Goal: Task Accomplishment & Management: Use online tool/utility

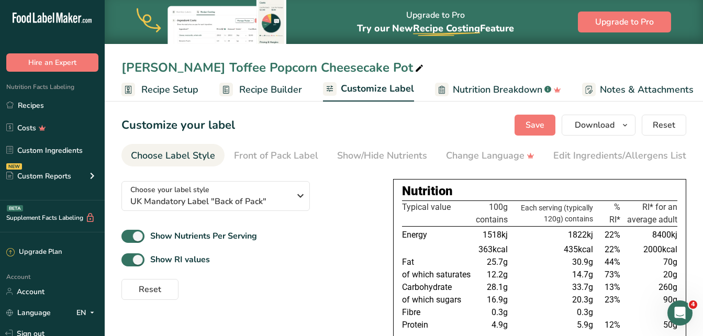
scroll to position [0, 114]
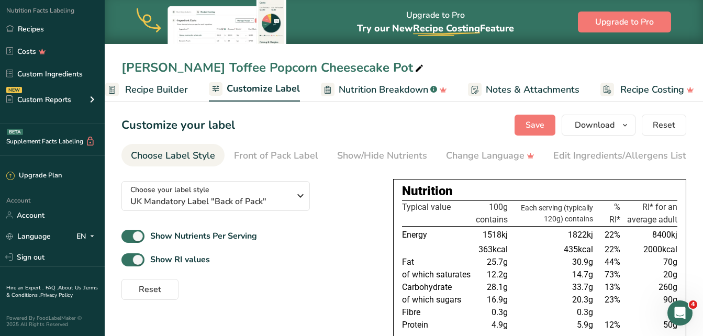
drag, startPoint x: 330, startPoint y: 262, endPoint x: 457, endPoint y: 215, distance: 135.6
click at [330, 262] on div "Show RI values" at bounding box center [248, 259] width 255 height 17
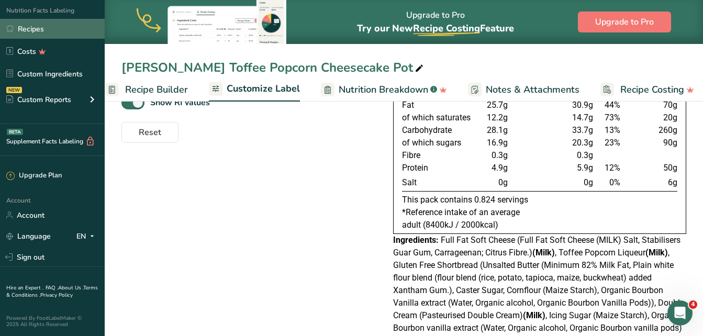
click at [46, 29] on link "Recipes" at bounding box center [52, 29] width 105 height 20
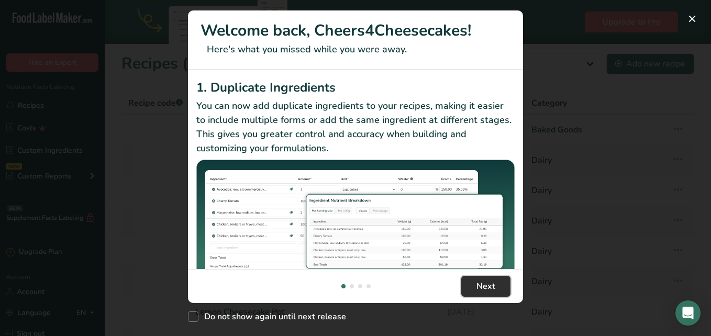
click at [483, 282] on span "Next" at bounding box center [485, 286] width 19 height 13
click at [483, 281] on span "Next" at bounding box center [485, 286] width 19 height 13
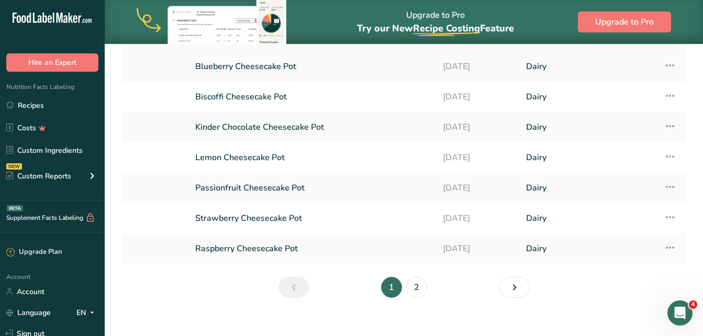
scroll to position [157, 0]
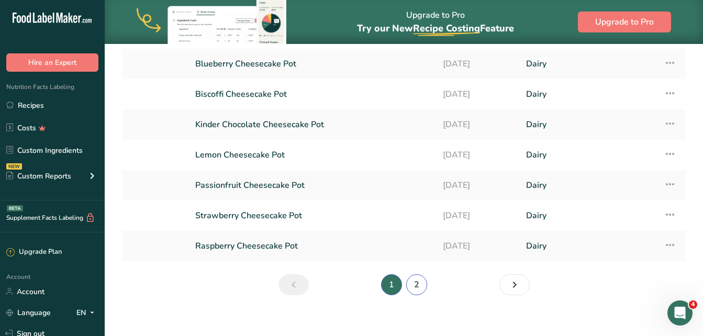
click at [415, 283] on link "2" at bounding box center [416, 284] width 21 height 21
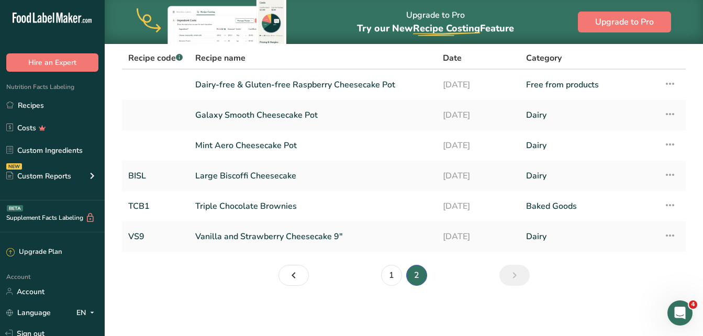
scroll to position [45, 0]
click at [420, 277] on li "2" at bounding box center [416, 275] width 25 height 21
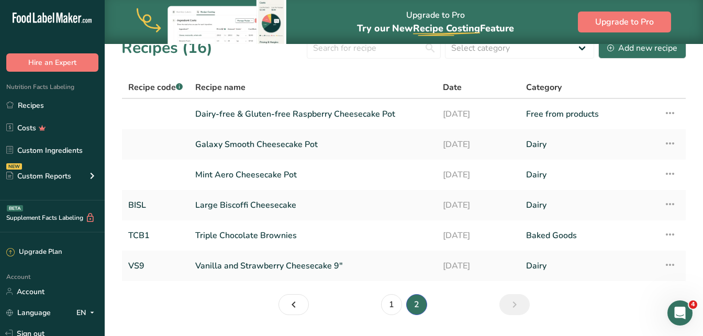
scroll to position [0, 0]
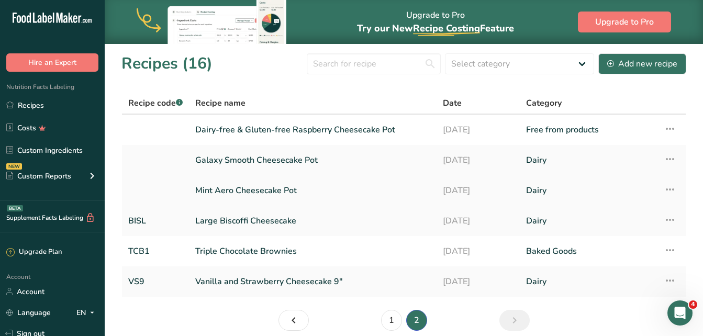
click at [307, 184] on link "Mint Aero Cheesecake Pot" at bounding box center [312, 191] width 235 height 22
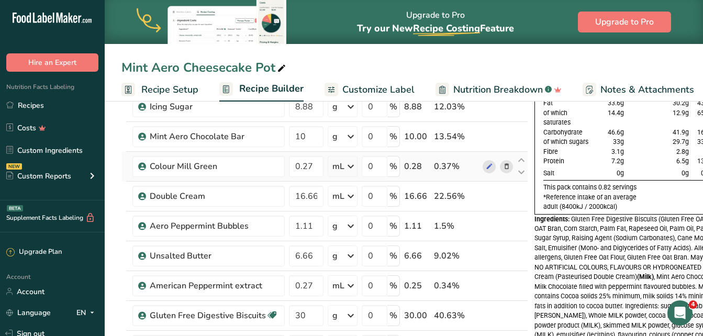
scroll to position [105, 0]
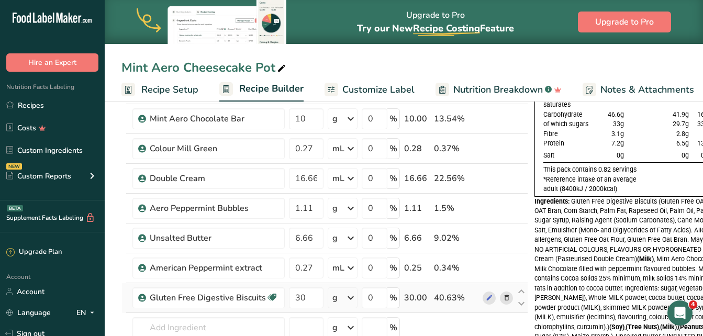
click at [506, 296] on icon at bounding box center [506, 298] width 7 height 11
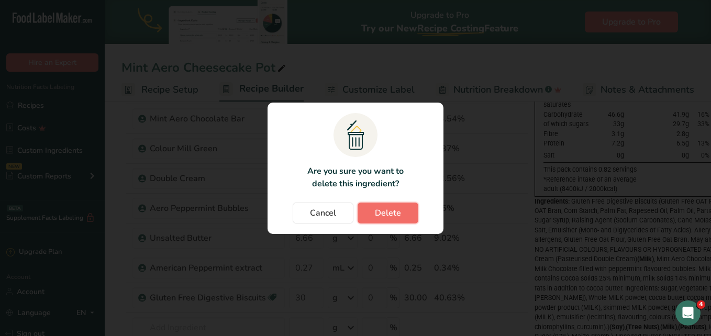
click at [395, 216] on span "Delete" at bounding box center [388, 213] width 26 height 13
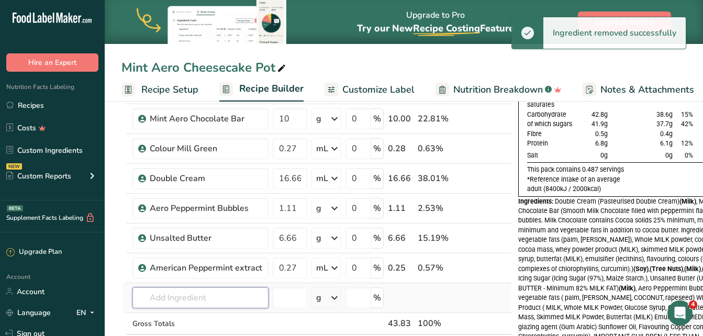
click at [232, 291] on input "text" at bounding box center [200, 297] width 136 height 21
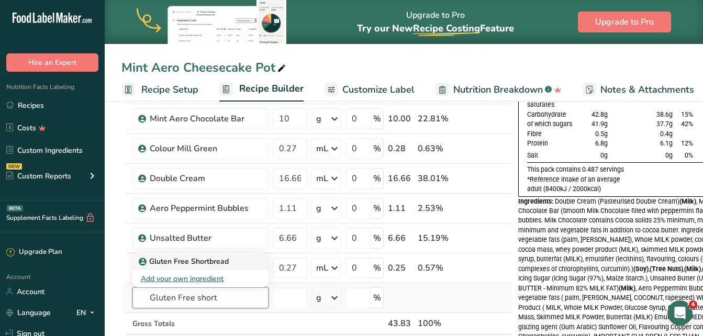
type input "Gluten Free short"
click at [190, 256] on p "Gluten Free Shortbread" at bounding box center [185, 261] width 88 height 11
type input "Gluten Free Shortbread"
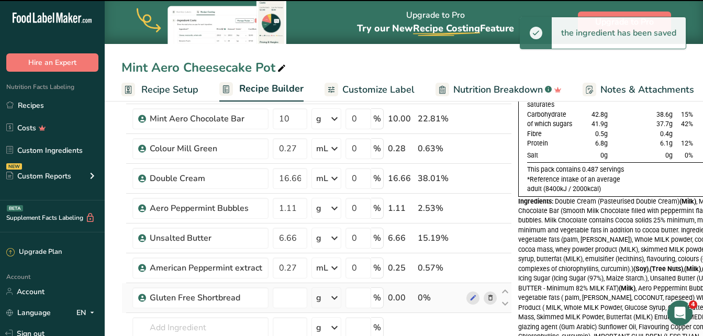
type input "0"
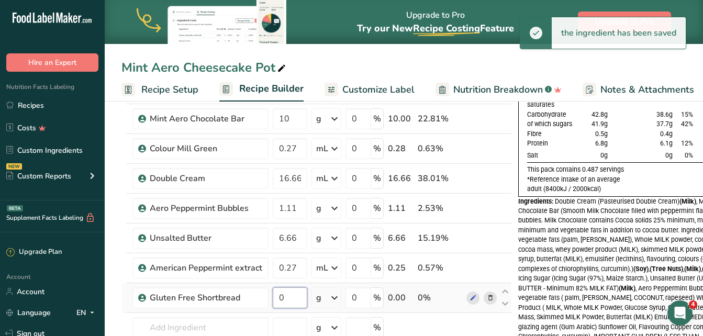
click at [289, 299] on input "0" at bounding box center [290, 297] width 35 height 21
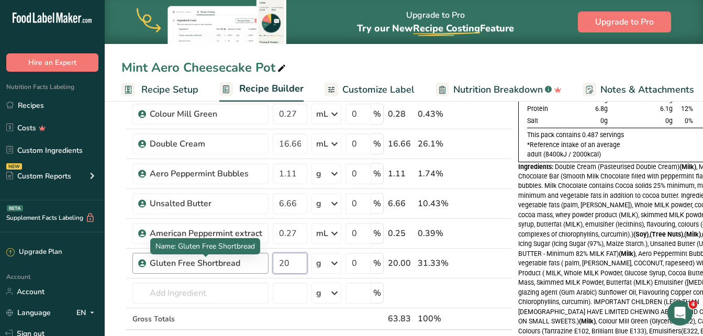
scroll to position [157, 0]
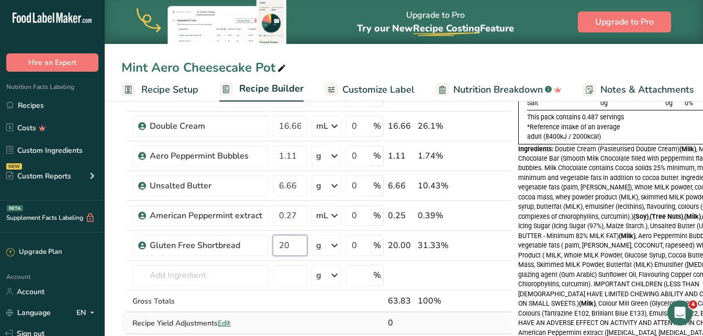
type input "20"
click at [462, 325] on div "Ingredient * Amount * Unit * Waste * .a-a{fill:#347362;}.b-a{fill:#fff;} Grams …" at bounding box center [316, 177] width 390 height 356
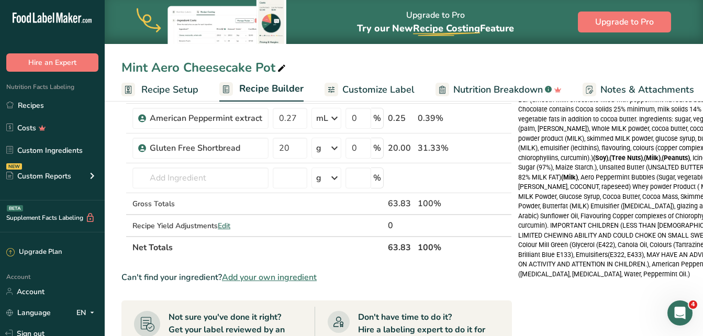
scroll to position [262, 0]
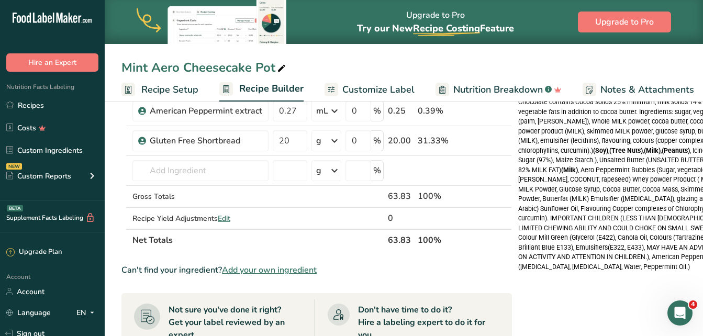
click at [356, 90] on span "Customize Label" at bounding box center [378, 90] width 72 height 14
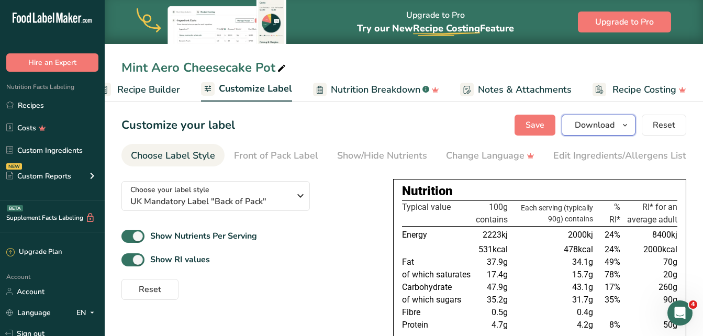
click at [607, 125] on span "Download" at bounding box center [595, 125] width 40 height 13
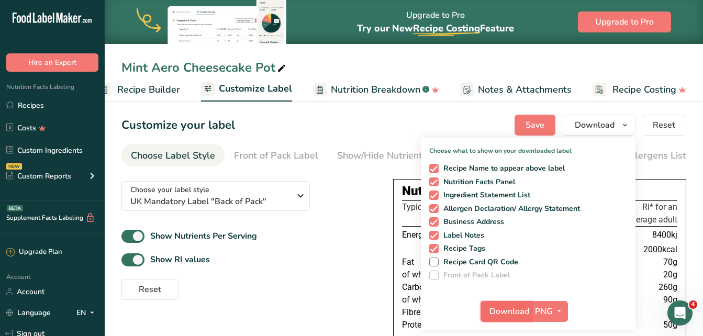
click at [523, 310] on span "Download" at bounding box center [509, 311] width 40 height 13
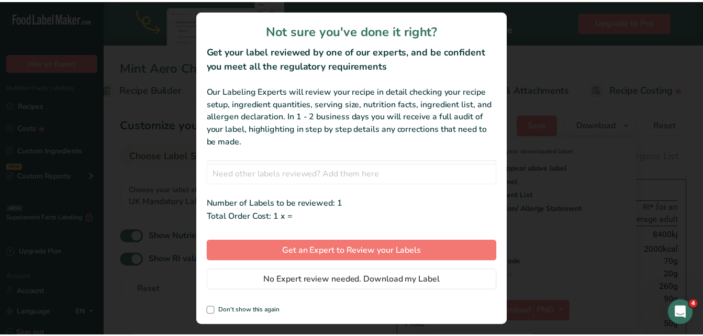
scroll to position [0, 114]
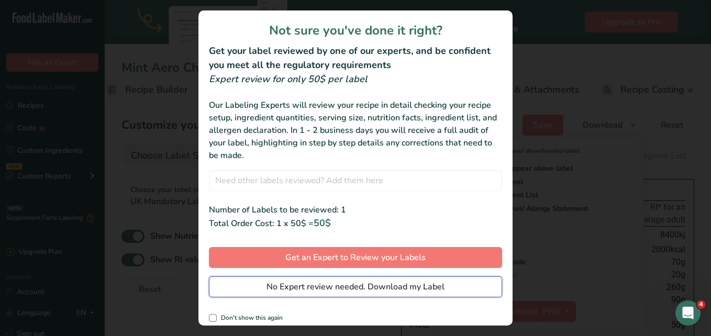
click at [435, 289] on span "No Expert review needed. Download my Label" at bounding box center [355, 287] width 178 height 13
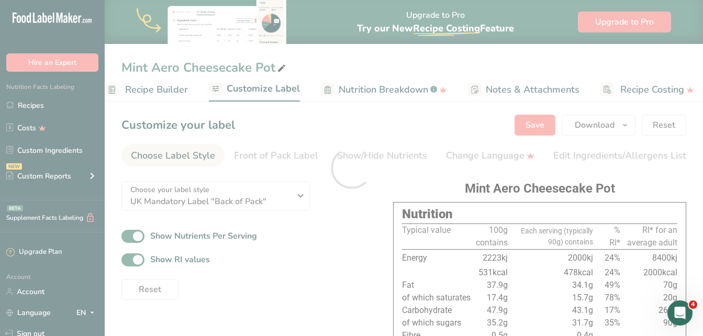
scroll to position [0, 0]
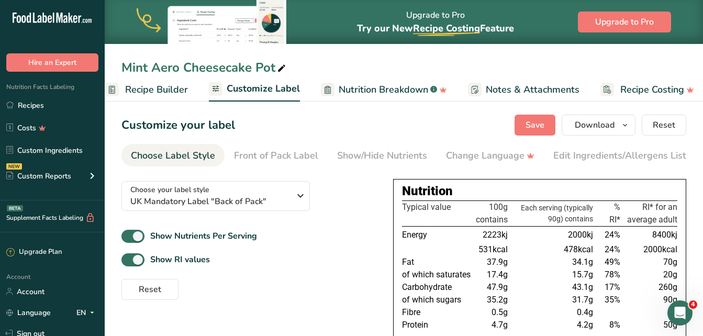
click at [39, 102] on link "Recipes" at bounding box center [52, 105] width 105 height 20
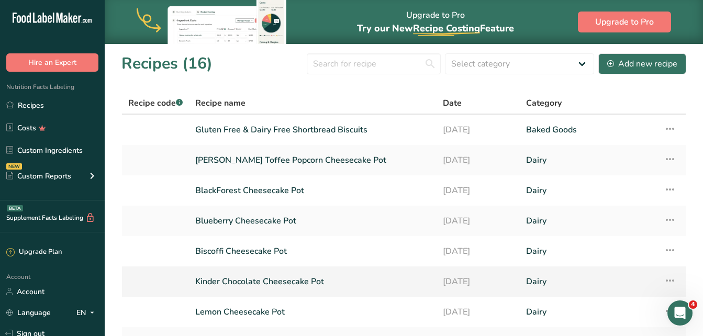
click at [258, 280] on link "Kinder Chocolate Cheesecake Pot" at bounding box center [312, 282] width 235 height 22
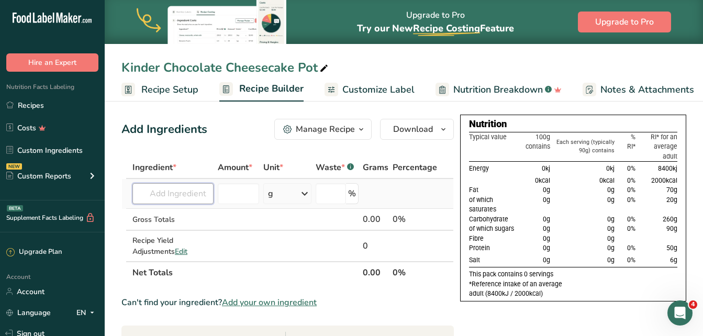
click at [169, 194] on input "text" at bounding box center [172, 193] width 81 height 21
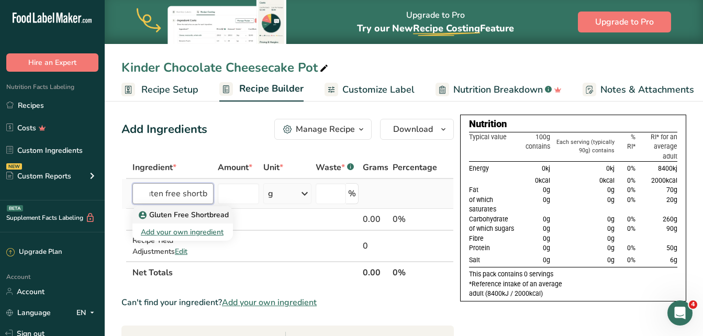
type input "Gluten free shortb"
click at [176, 218] on p "Gluten Free Shortbread" at bounding box center [185, 214] width 88 height 11
type input "Gluten Free Shortbread"
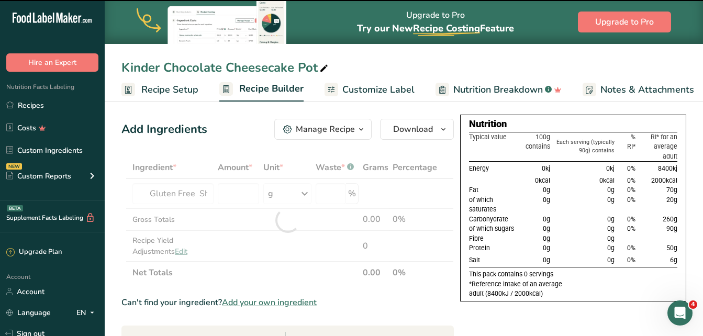
click at [233, 195] on div at bounding box center [287, 220] width 332 height 127
type input "0"
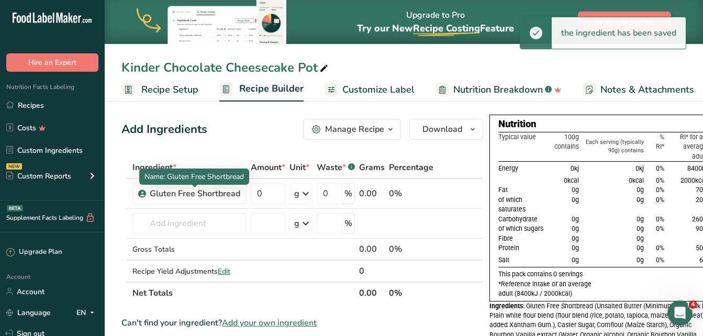
click at [233, 192] on div "Gluten Free Shortbread" at bounding box center [195, 193] width 91 height 13
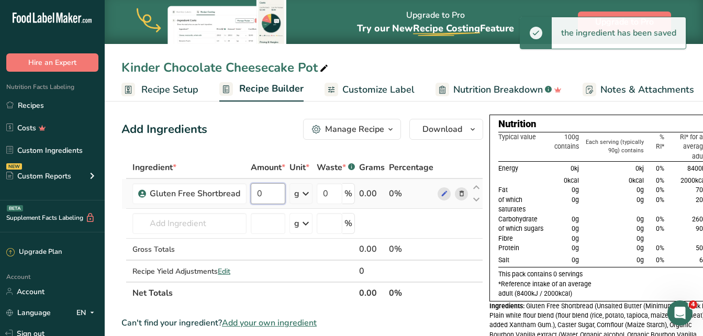
click at [254, 193] on input "0" at bounding box center [268, 193] width 35 height 21
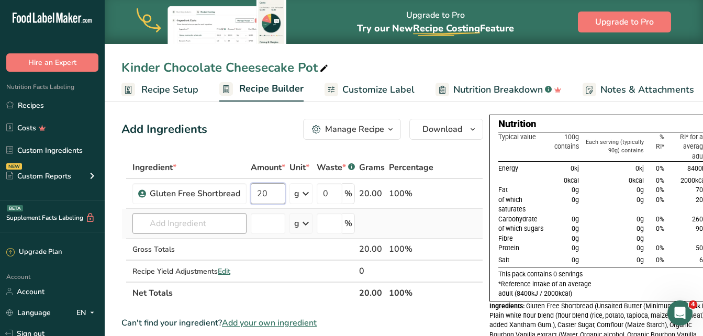
type input "20"
click at [199, 227] on div "Ingredient * Amount * Unit * Waste * .a-a{fill:#347362;}.b-a{fill:#fff;} Grams …" at bounding box center [302, 231] width 362 height 148
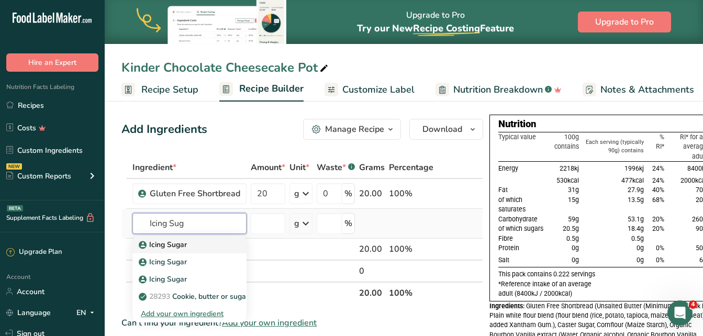
type input "Icing Sug"
click at [186, 241] on p "Icing Sugar" at bounding box center [164, 244] width 46 height 11
type input "Icing Sugar"
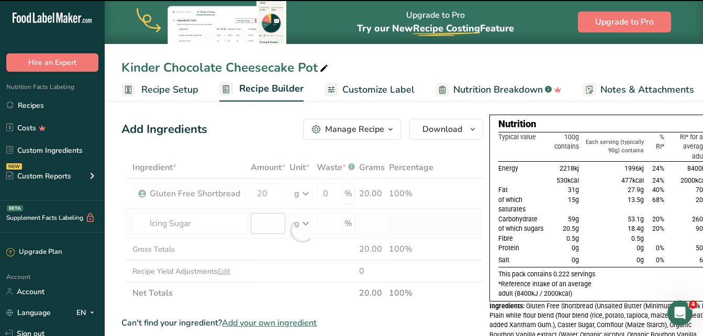
type input "0"
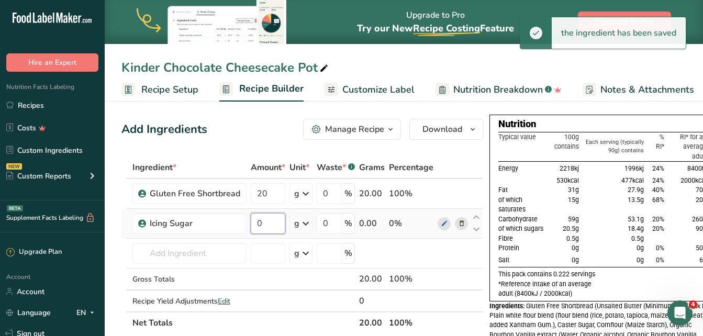
click at [266, 226] on input "0" at bounding box center [268, 223] width 35 height 21
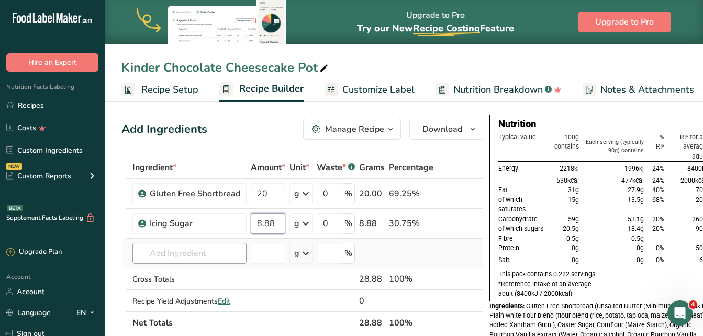
type input "8.88"
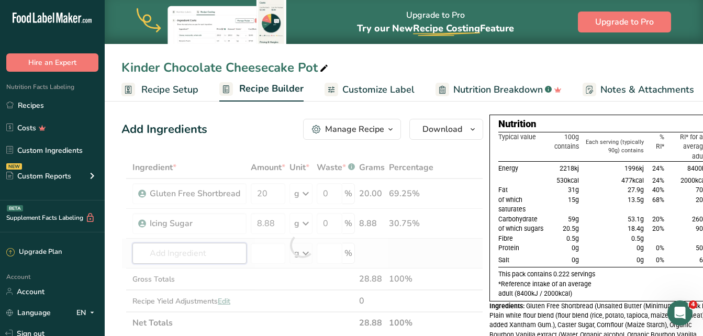
click at [204, 251] on div "Ingredient * Amount * Unit * Waste * .a-a{fill:#347362;}.b-a{fill:#fff;} Grams …" at bounding box center [302, 245] width 362 height 177
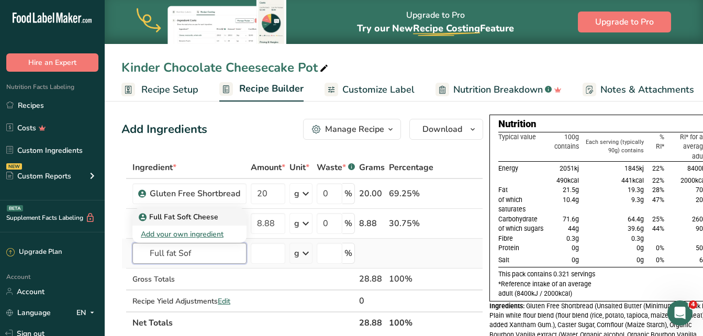
type input "Full fat Sof"
click at [207, 209] on link "Full Fat Soft Cheese" at bounding box center [189, 216] width 114 height 17
type input "Full Fat Soft Cheese"
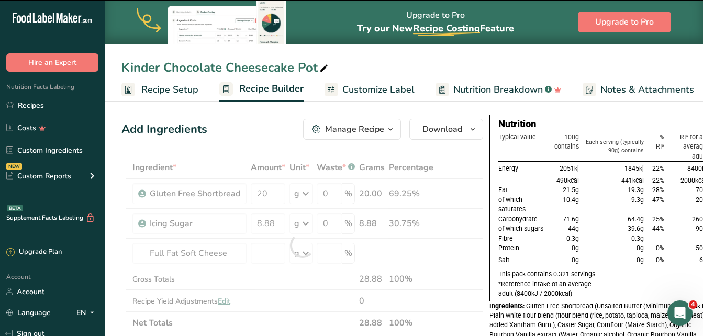
type input "0"
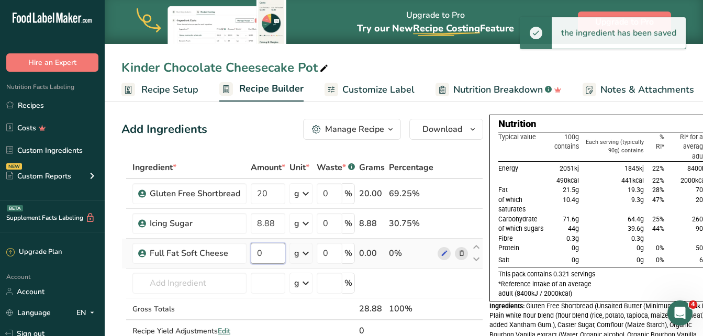
click at [262, 254] on input "0" at bounding box center [268, 253] width 35 height 21
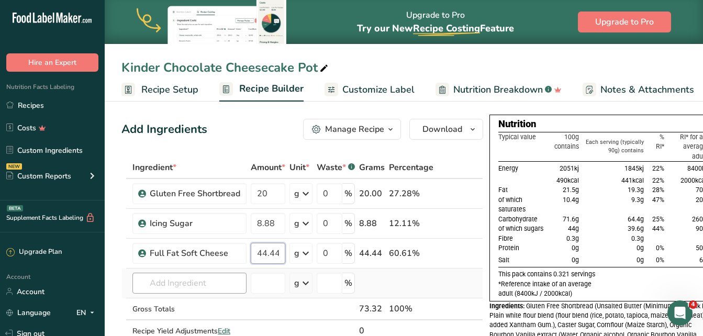
type input "44.44"
click at [221, 283] on div "Ingredient * Amount * Unit * Waste * .a-a{fill:#347362;}.b-a{fill:#fff;} Grams …" at bounding box center [302, 260] width 362 height 207
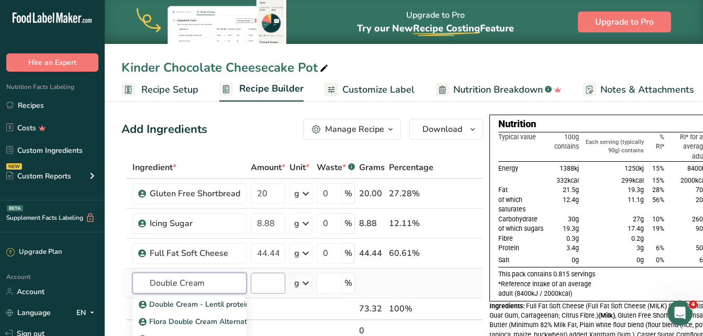
type input "Double Cream"
click at [265, 285] on input "number" at bounding box center [268, 283] width 35 height 21
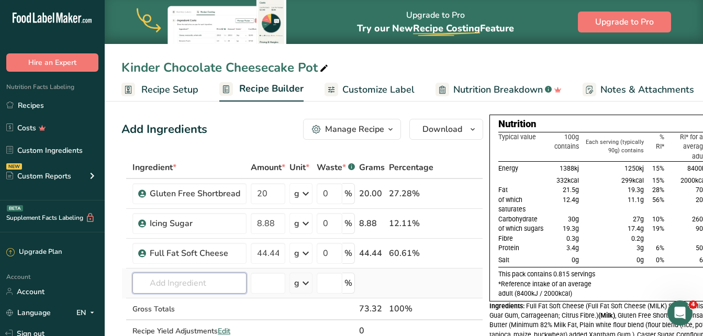
click at [215, 280] on input "text" at bounding box center [189, 283] width 114 height 21
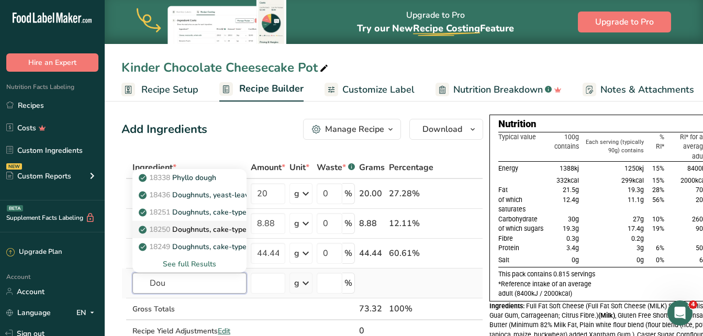
type input "Dou"
click at [187, 230] on p "18250 Doughnuts, cake-type, plain, sugared or glazed" at bounding box center [236, 229] width 190 height 11
type input "Doughnuts, cake-type, plain, sugared or glazed"
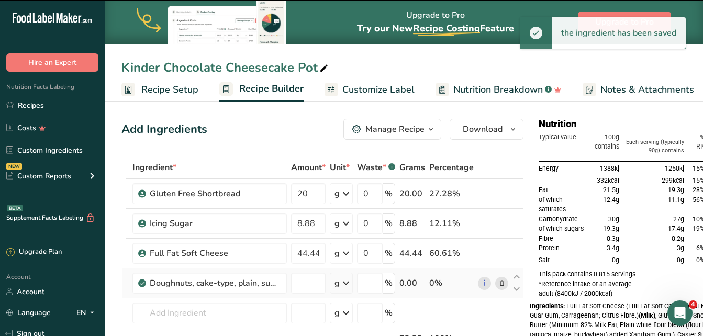
type input "0"
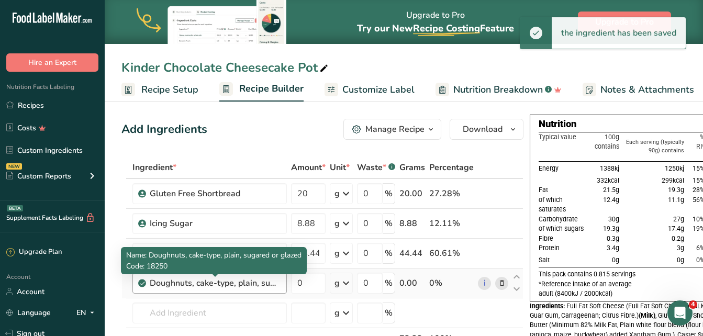
click at [275, 286] on div "Doughnuts, cake-type, plain, sugared or glazed" at bounding box center [215, 283] width 131 height 13
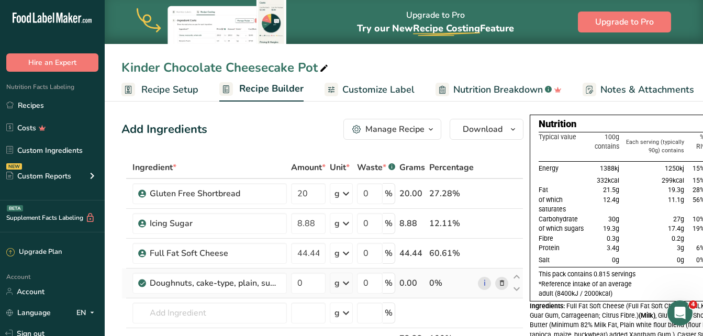
click at [501, 287] on icon at bounding box center [501, 283] width 7 height 11
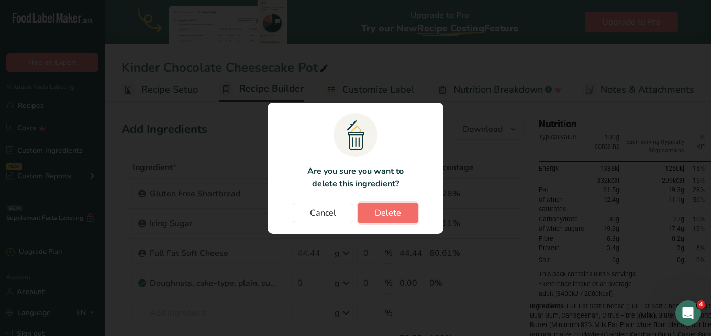
click at [392, 214] on span "Delete" at bounding box center [388, 213] width 26 height 13
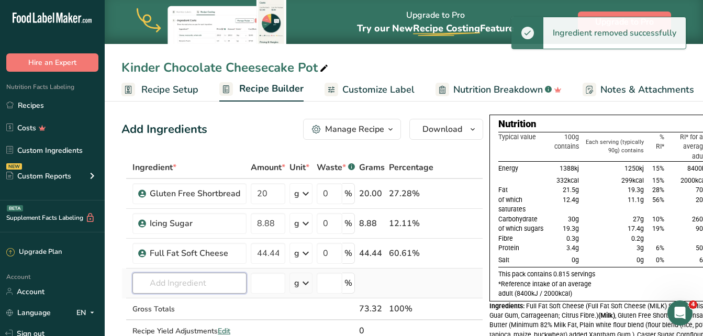
click at [166, 285] on input "text" at bounding box center [189, 283] width 114 height 21
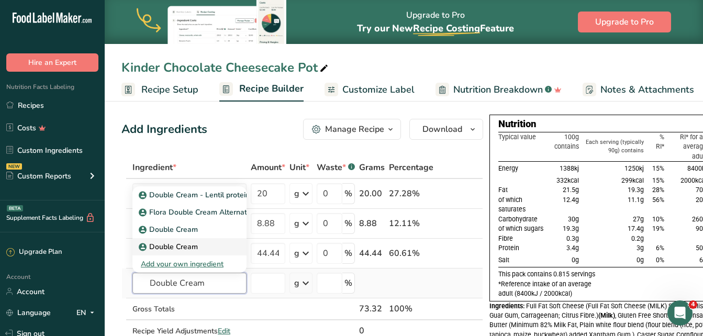
type input "Double Cream"
click at [174, 235] on p "Double Cream" at bounding box center [169, 229] width 57 height 11
type input "Double Cream"
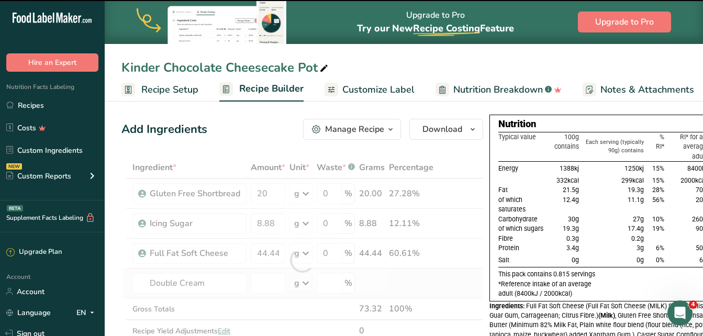
type input "0"
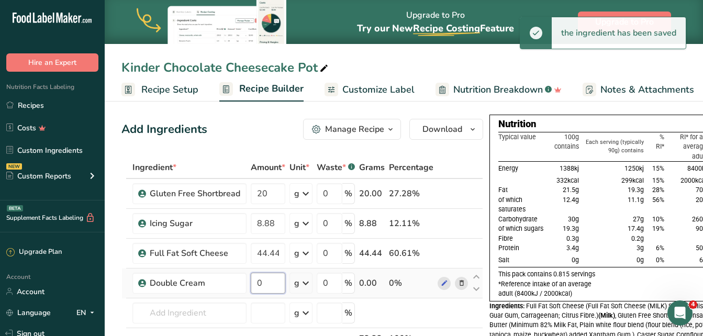
click at [273, 283] on input "0" at bounding box center [268, 283] width 35 height 21
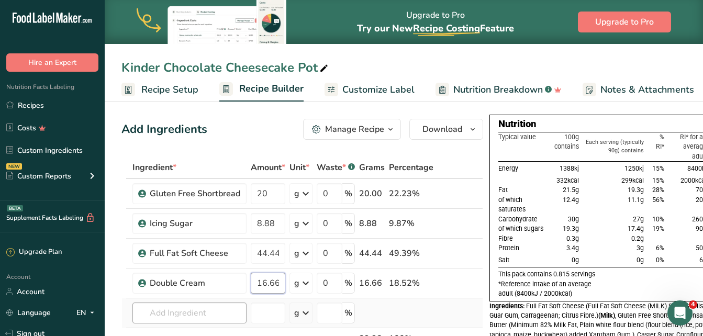
type input "16.66"
click at [201, 313] on div "Ingredient * Amount * Unit * Waste * .a-a{fill:#347362;}.b-a{fill:#fff;} Grams …" at bounding box center [302, 275] width 362 height 237
click at [196, 312] on input "text" at bounding box center [189, 313] width 114 height 21
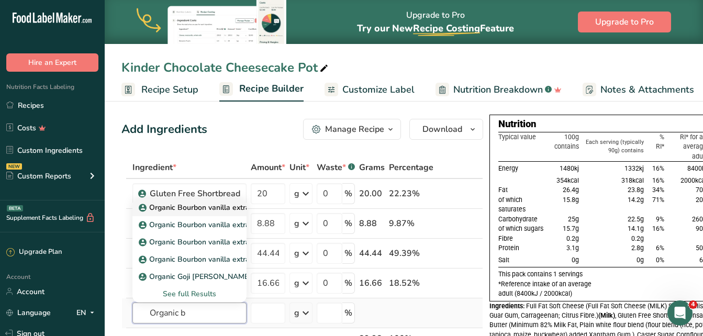
type input "Organic b"
click at [208, 209] on p "Organic Bourbon vanilla extract" at bounding box center [198, 207] width 115 height 11
type input "Organic Bourbon vanilla extract"
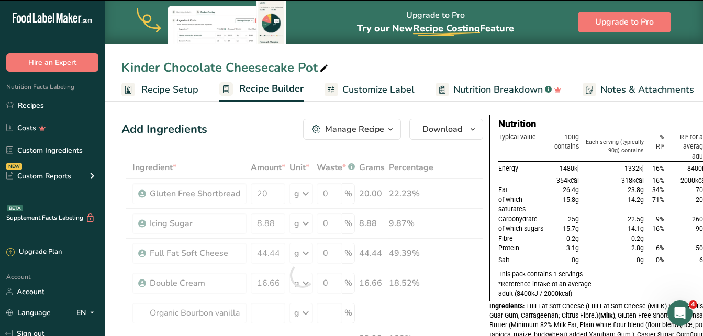
type input "0"
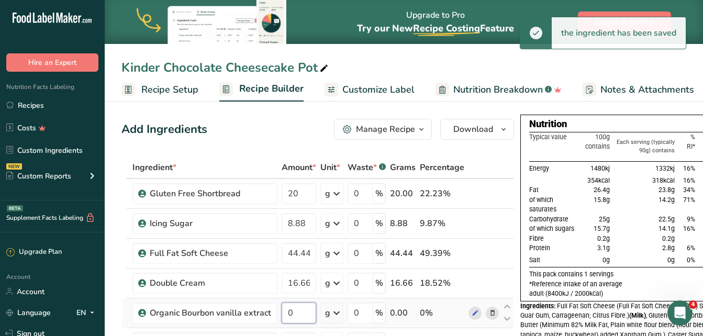
click at [299, 312] on input "0" at bounding box center [299, 313] width 35 height 21
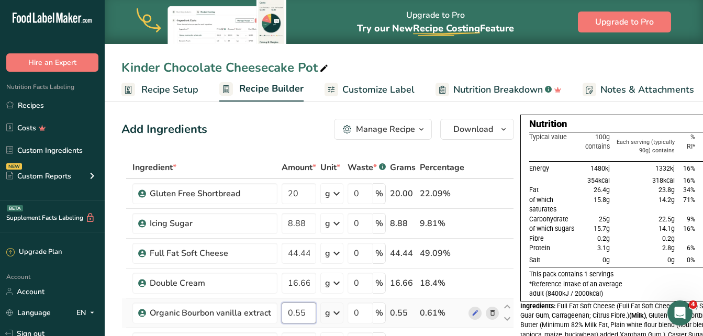
type input "0.55"
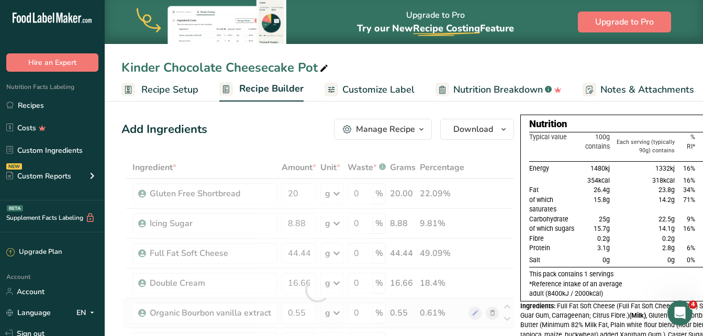
click at [332, 311] on div "Ingredient * Amount * Unit * Waste * .a-a{fill:#347362;}.b-a{fill:#fff;} Grams …" at bounding box center [317, 290] width 393 height 267
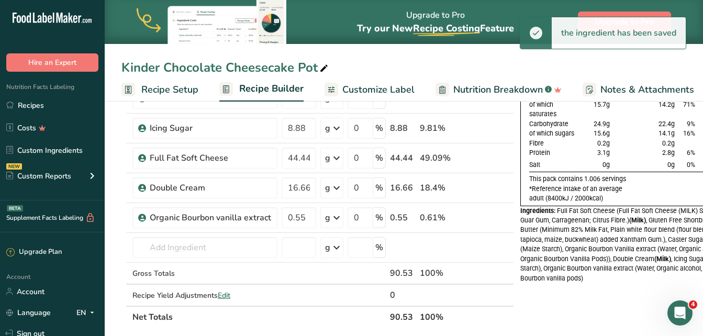
scroll to position [105, 0]
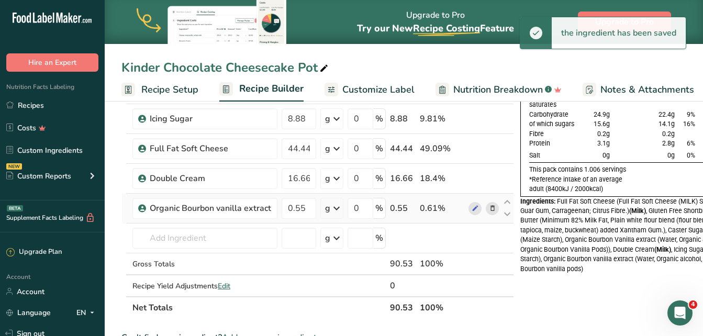
click at [340, 211] on icon at bounding box center [336, 208] width 13 height 19
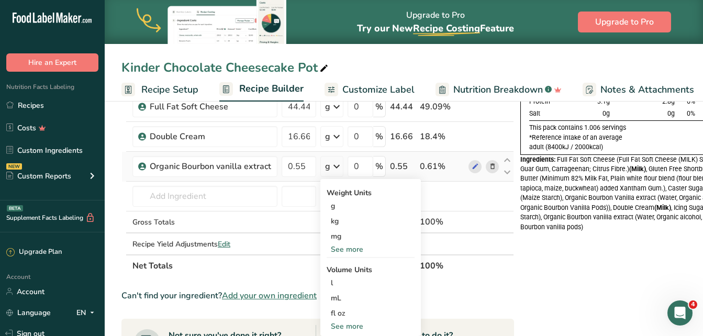
scroll to position [209, 0]
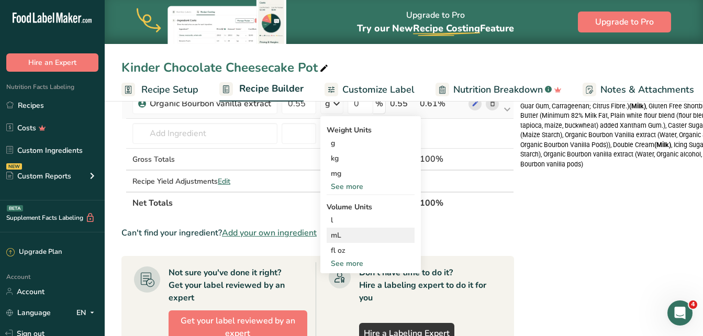
click at [344, 236] on div "mL" at bounding box center [371, 235] width 80 height 11
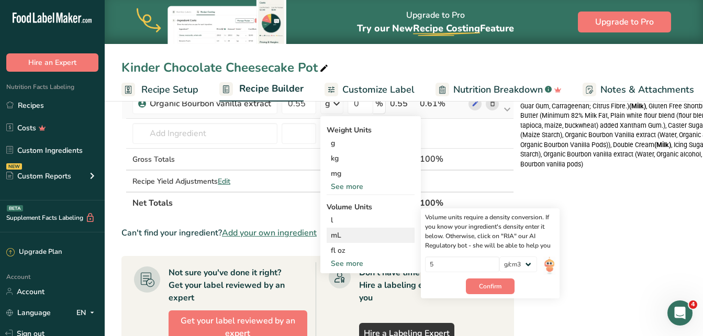
click at [543, 263] on div "5 lb/ft3 g/cm3" at bounding box center [490, 267] width 130 height 22
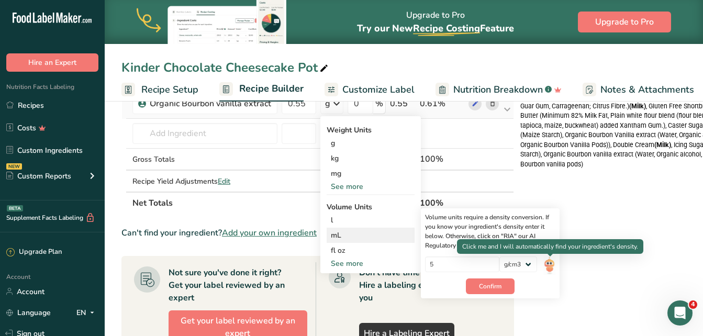
click at [551, 265] on img at bounding box center [549, 265] width 12 height 18
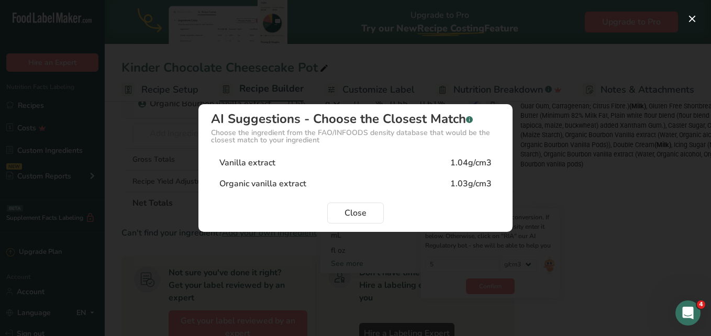
click at [270, 181] on div "Organic vanilla extract" at bounding box center [262, 183] width 87 height 13
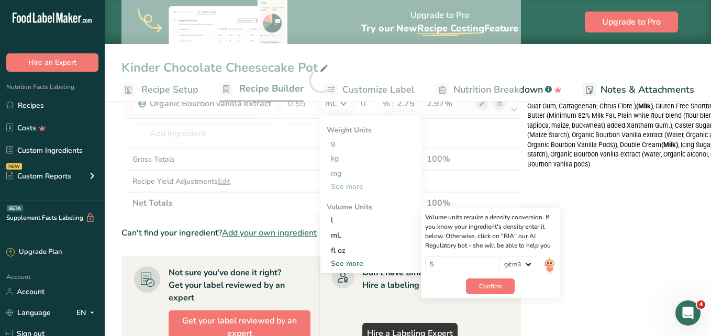
type input "1.03"
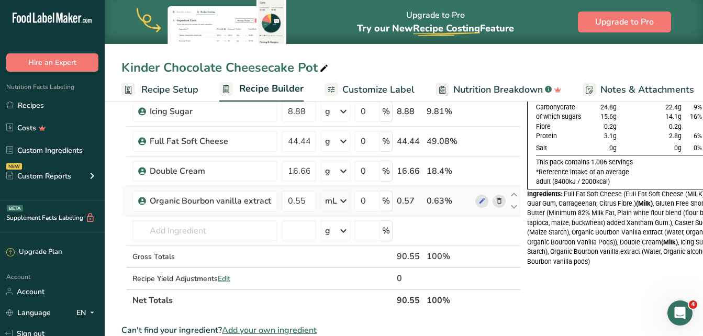
scroll to position [52, 0]
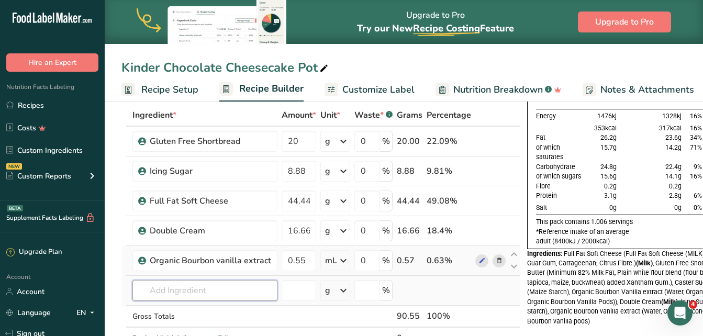
click at [199, 283] on input "text" at bounding box center [204, 290] width 145 height 21
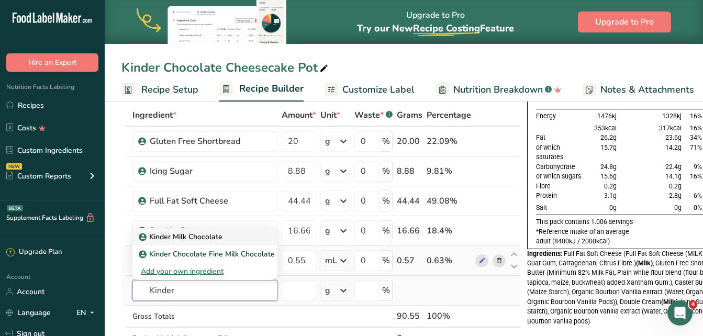
type input "Kinder"
click at [196, 231] on p "Kinder Milk Chocolate" at bounding box center [182, 236] width 82 height 11
type input "Kinder Milk Chocolate"
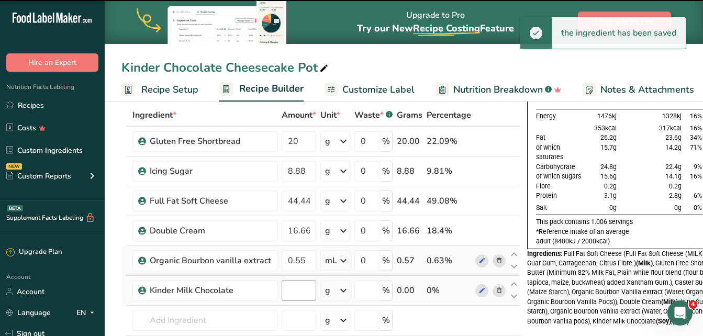
type input "0"
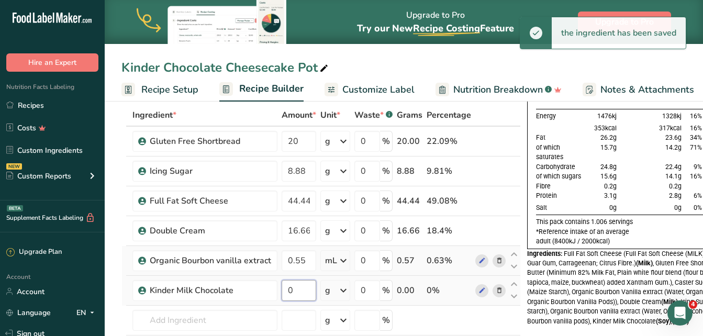
click at [292, 287] on input "0" at bounding box center [299, 290] width 35 height 21
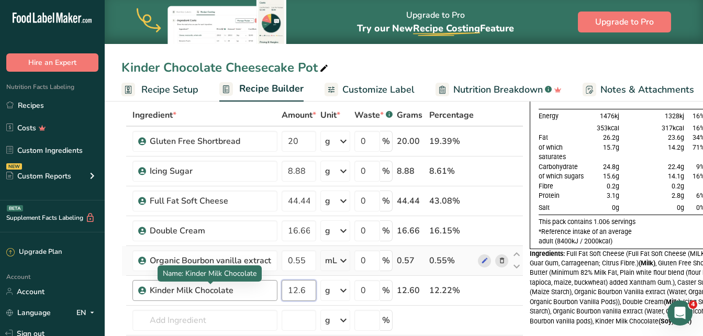
type input "12.6"
click at [265, 291] on div "Ingredient * Amount * Unit * Waste * .a-a{fill:#347362;}.b-a{fill:#fff;} Grams …" at bounding box center [322, 252] width 402 height 297
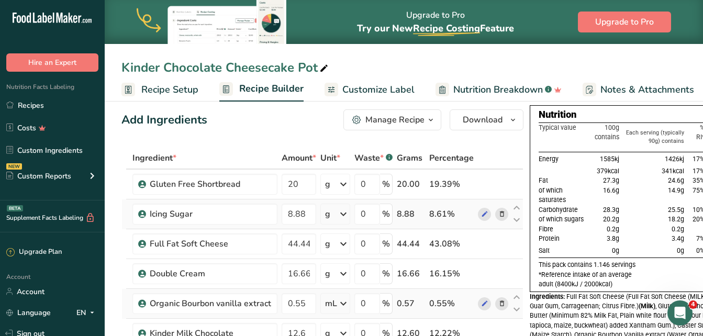
scroll to position [0, 0]
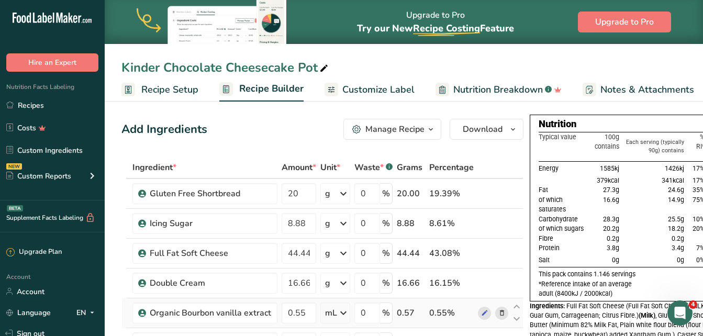
click at [387, 84] on span "Customize Label" at bounding box center [378, 90] width 72 height 14
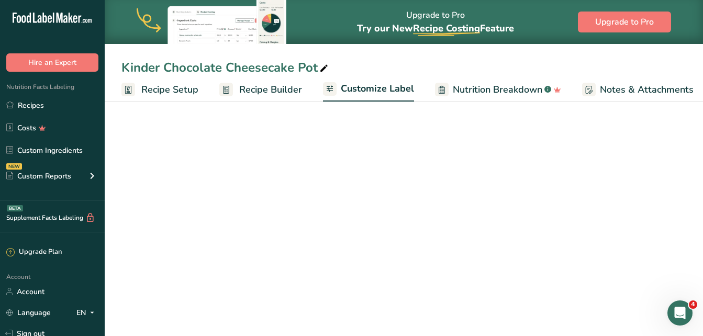
scroll to position [0, 122]
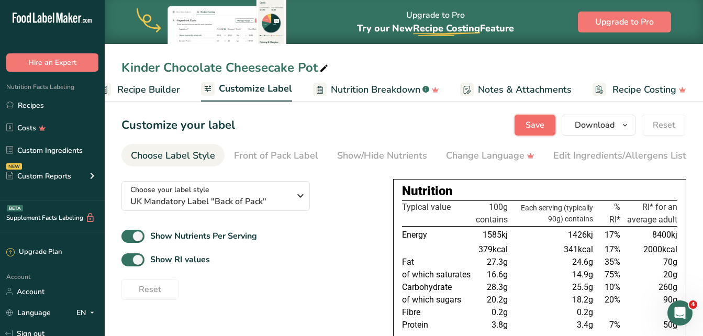
click at [543, 128] on span "Save" at bounding box center [535, 125] width 19 height 13
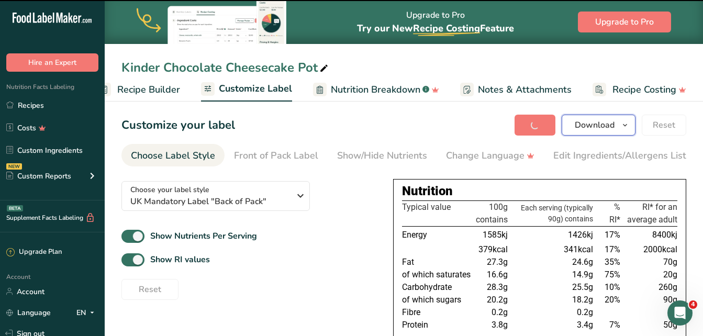
click at [580, 120] on span "Download" at bounding box center [595, 125] width 40 height 13
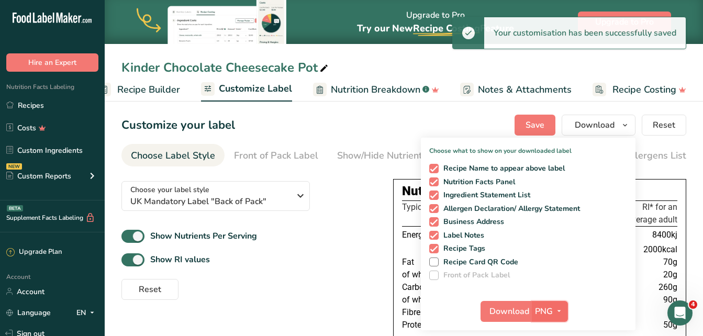
click at [542, 308] on span "PNG" at bounding box center [544, 311] width 18 height 13
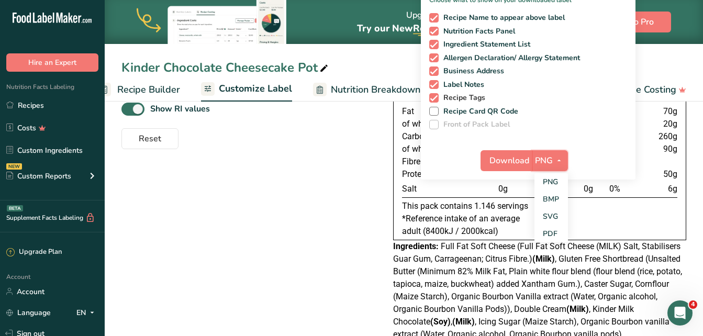
scroll to position [157, 0]
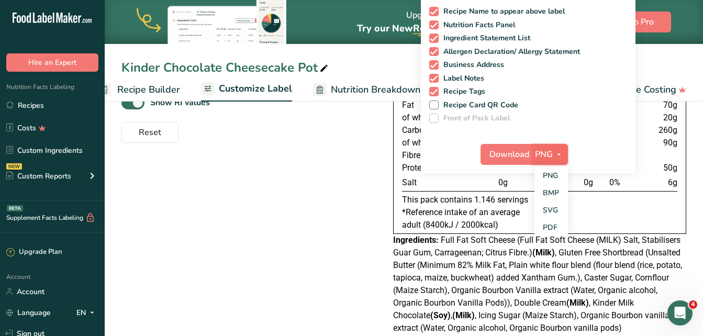
click at [532, 148] on button "PNG" at bounding box center [550, 154] width 36 height 21
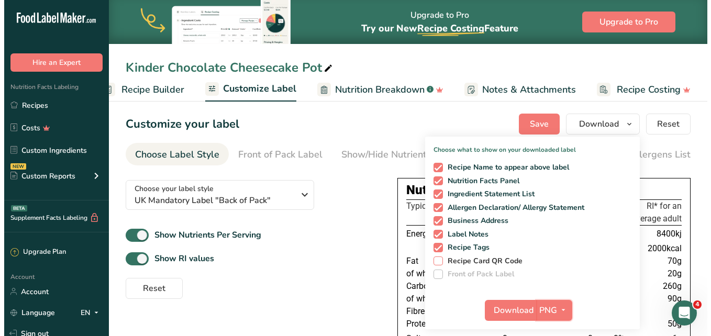
scroll to position [0, 0]
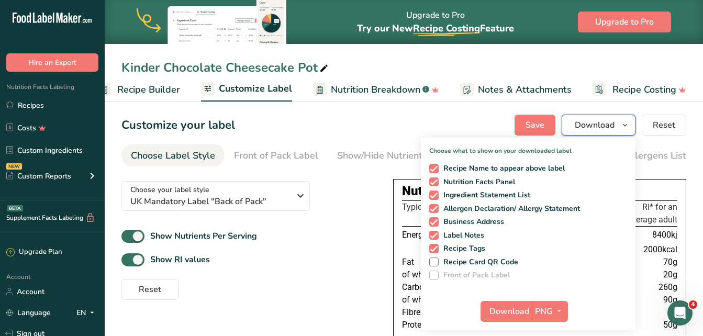
click at [609, 123] on span "Download" at bounding box center [595, 125] width 40 height 13
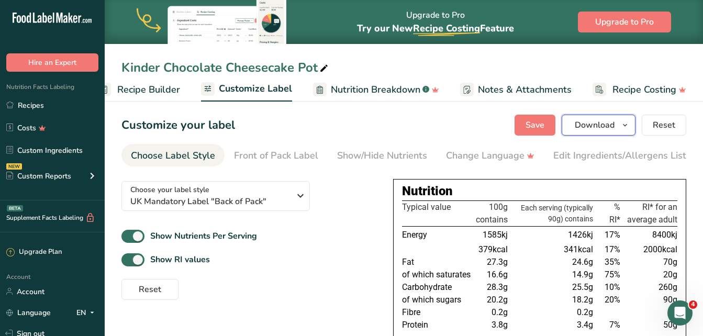
click at [600, 129] on span "Download" at bounding box center [595, 125] width 40 height 13
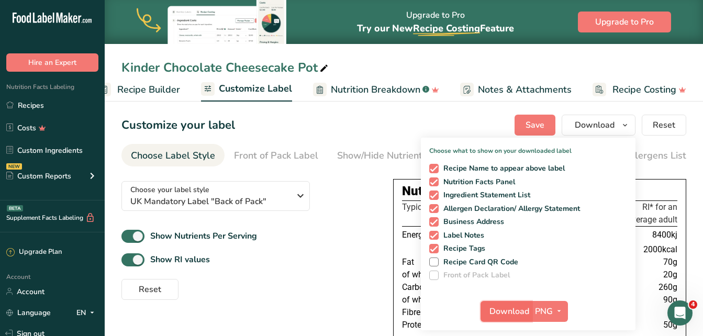
click at [526, 306] on span "Download" at bounding box center [509, 311] width 40 height 13
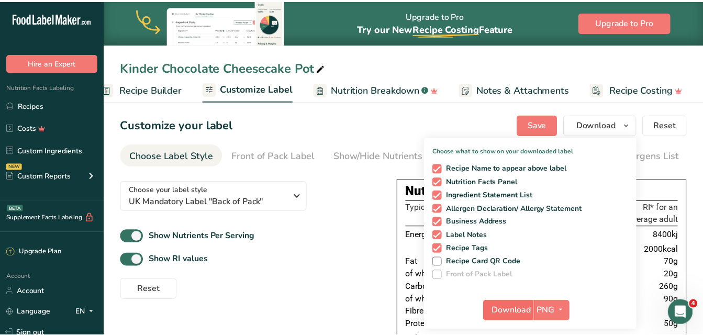
scroll to position [0, 114]
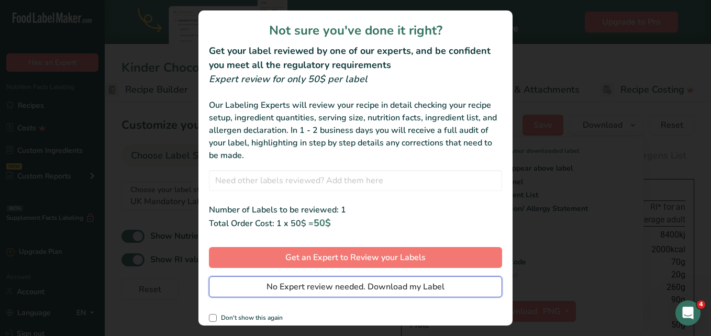
click at [417, 289] on span "No Expert review needed. Download my Label" at bounding box center [355, 287] width 178 height 13
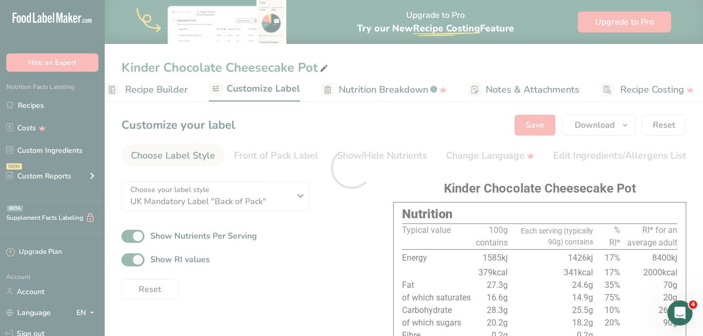
scroll to position [0, 0]
